Goal: Task Accomplishment & Management: Manage account settings

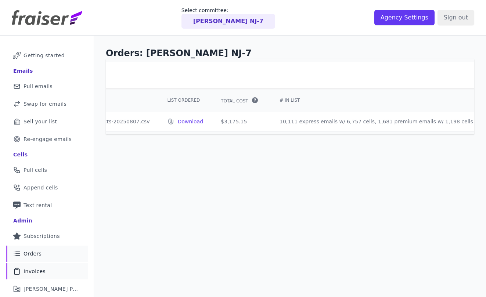
scroll to position [36, 0]
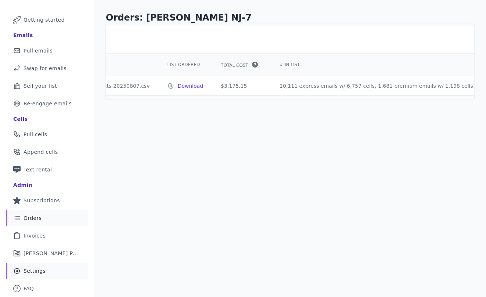
click at [50, 272] on link "Gear Icon Outline of a gear Settings" at bounding box center [47, 271] width 82 height 16
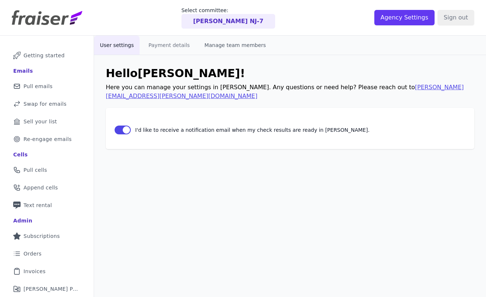
click at [220, 48] on button "Manage team members" at bounding box center [235, 45] width 73 height 19
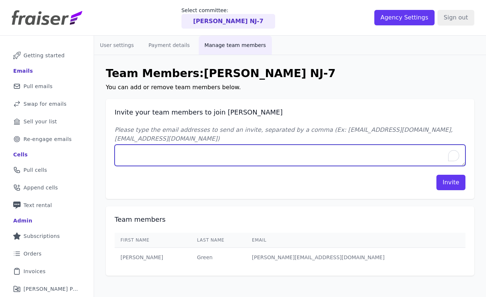
click at [173, 161] on textarea "Please type the email addresses to send an invite, separated by a comma (Ex: [E…" at bounding box center [290, 155] width 350 height 21
type textarea "[EMAIL_ADDRESS][DOMAIN_NAME]"
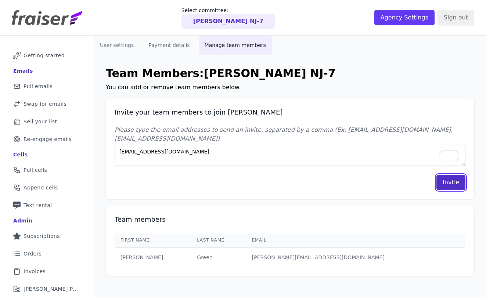
click at [455, 181] on button "Invite" at bounding box center [450, 182] width 29 height 15
